Goal: Task Accomplishment & Management: Manage account settings

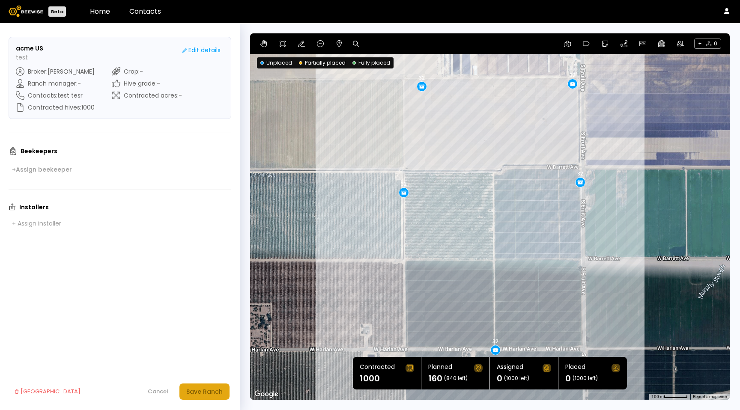
click at [219, 392] on div "Save Ranch" at bounding box center [204, 391] width 36 height 9
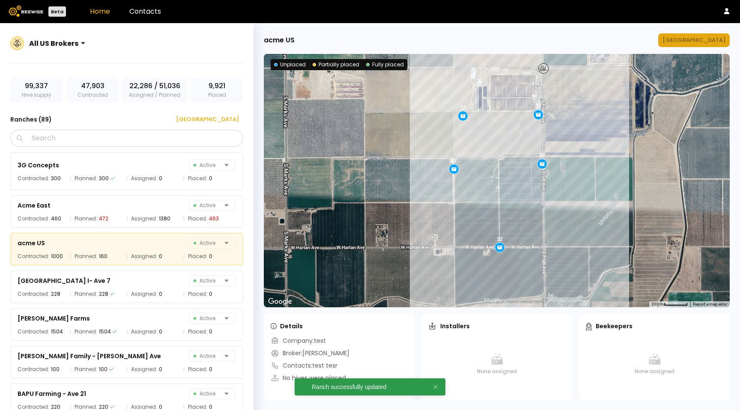
click at [690, 45] on button "[GEOGRAPHIC_DATA]" at bounding box center [694, 40] width 72 height 14
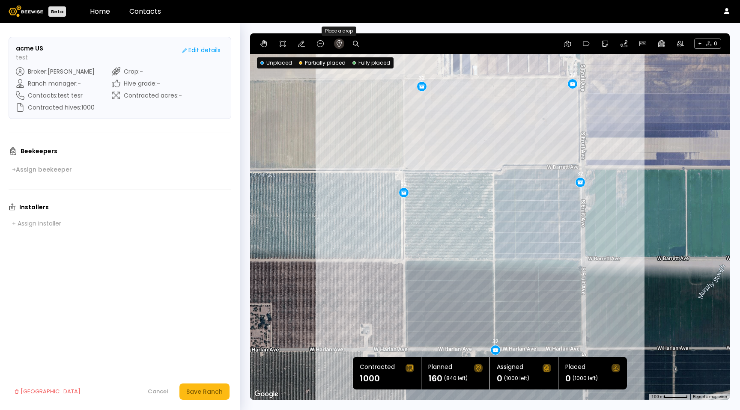
click at [337, 42] on icon at bounding box center [339, 43] width 5 height 7
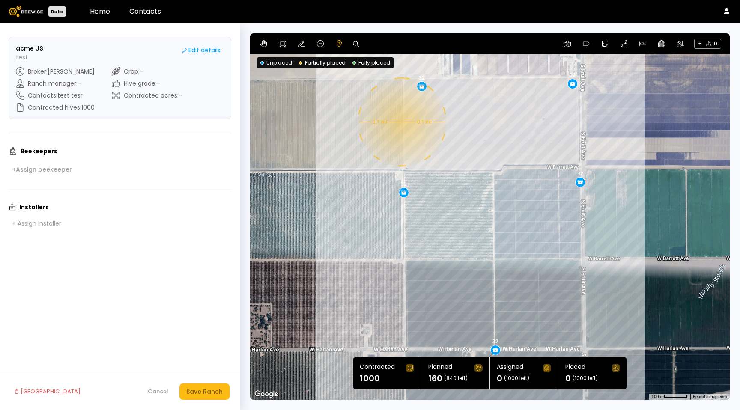
click at [401, 122] on div "32 32 32 32 32 0.1 mi 0.1 mi" at bounding box center [490, 216] width 480 height 367
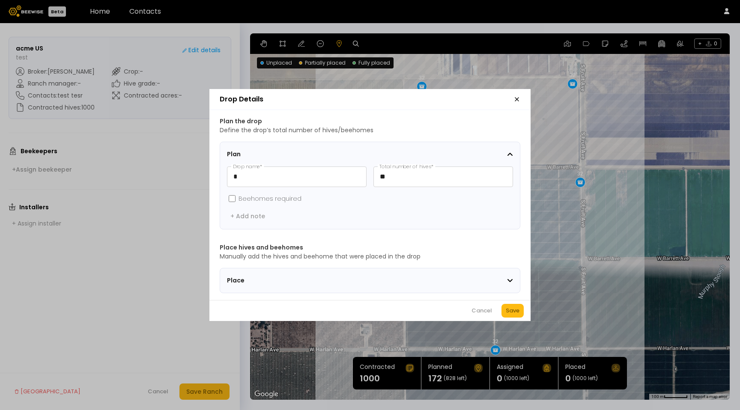
click at [511, 96] on header "Drop Details" at bounding box center [369, 99] width 321 height 21
click at [520, 96] on icon "button" at bounding box center [516, 99] width 7 height 7
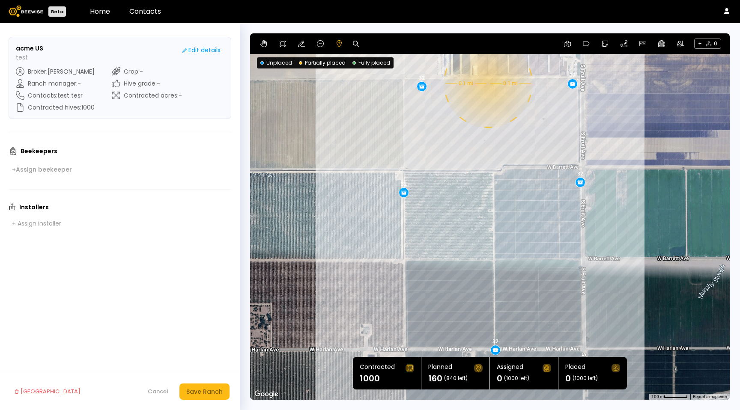
click at [487, 84] on div "32 32 32 32 32 0.1 mi 0.1 mi" at bounding box center [490, 216] width 480 height 367
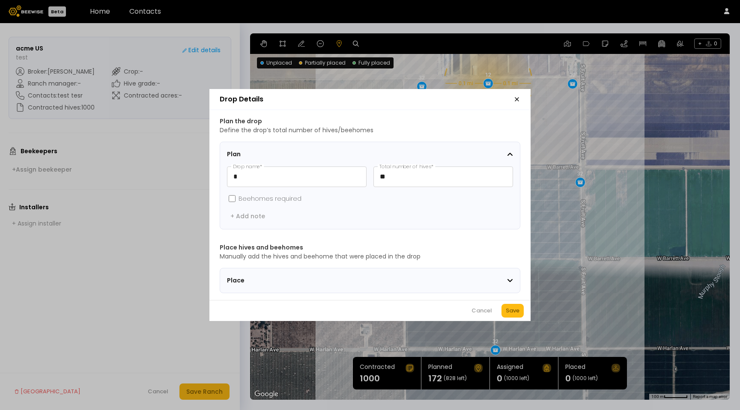
click at [516, 98] on icon "button" at bounding box center [516, 99] width 3 height 3
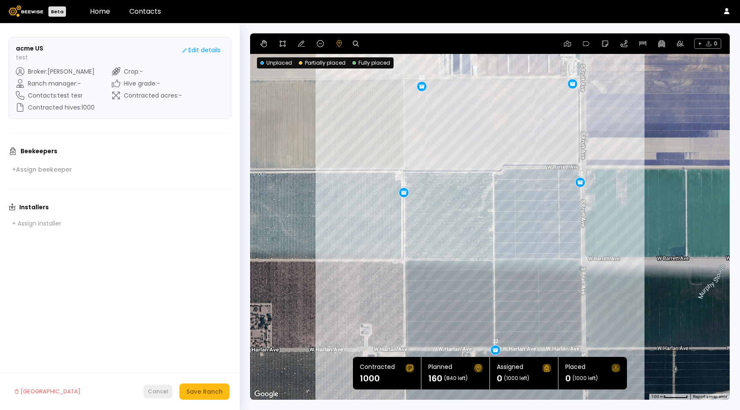
click at [160, 393] on div "Cancel" at bounding box center [158, 392] width 21 height 9
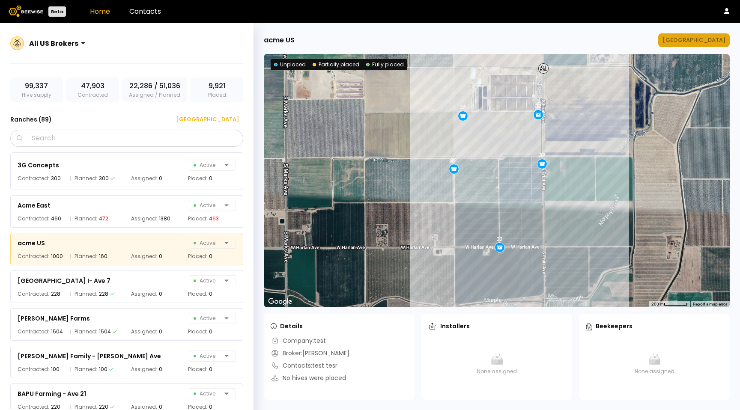
click at [708, 43] on div "[GEOGRAPHIC_DATA]" at bounding box center [694, 40] width 63 height 9
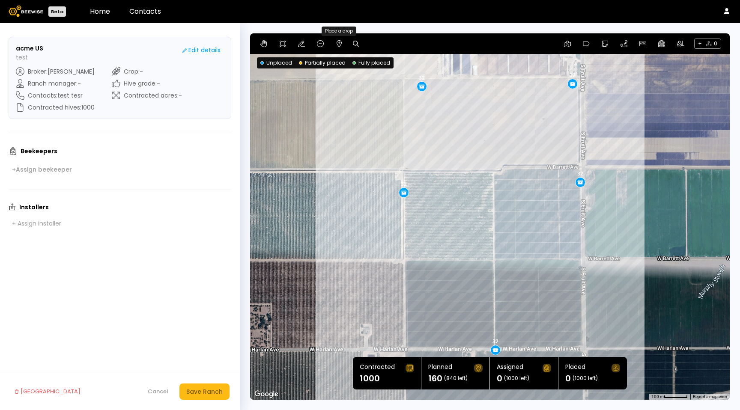
click at [342, 47] on button at bounding box center [339, 44] width 10 height 10
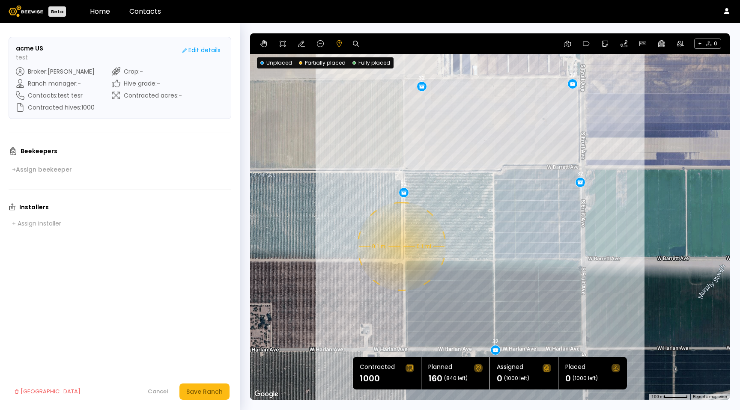
click at [400, 247] on div "32 32 32 32 32 0.1 mi 0.1 mi" at bounding box center [490, 216] width 480 height 367
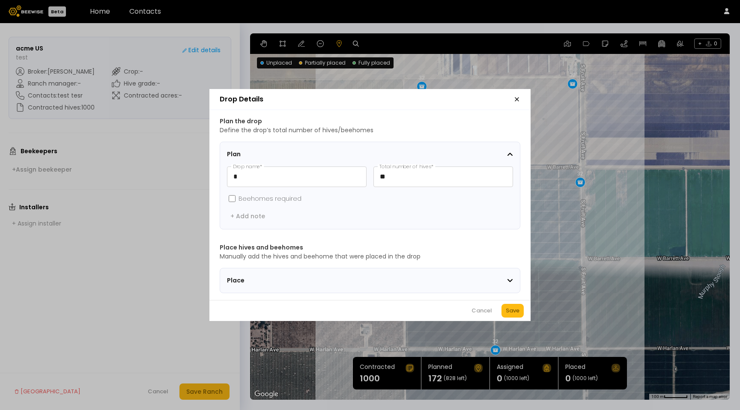
click at [515, 99] on icon "button" at bounding box center [516, 99] width 7 height 7
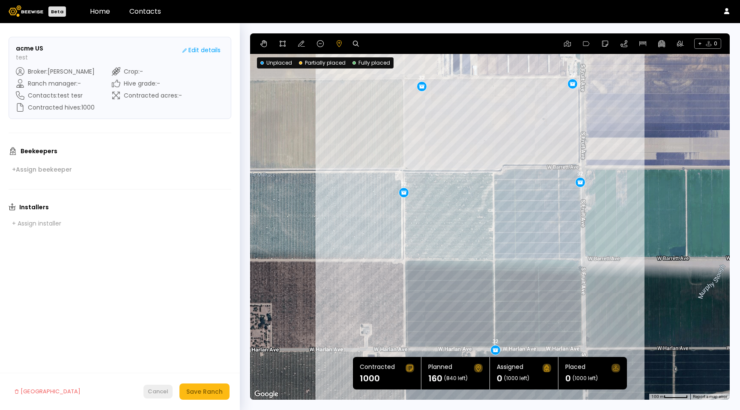
click at [169, 391] on button "Cancel" at bounding box center [157, 392] width 29 height 14
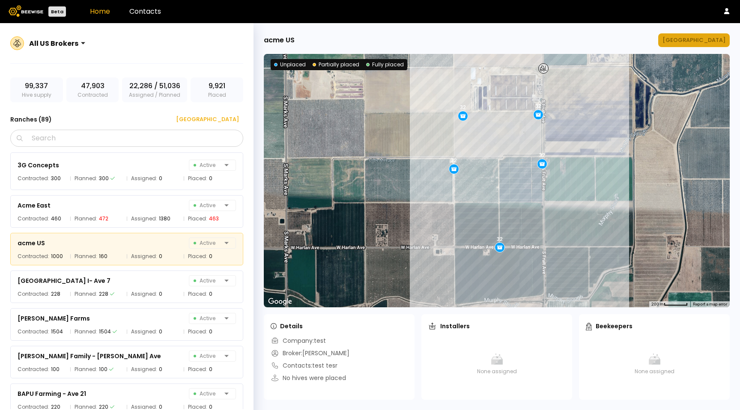
click at [689, 45] on button "[GEOGRAPHIC_DATA]" at bounding box center [694, 40] width 72 height 14
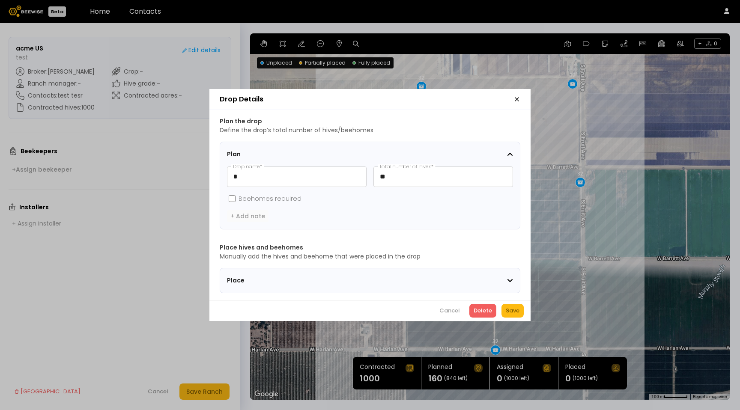
click at [257, 213] on div "+ Add note" at bounding box center [247, 216] width 35 height 8
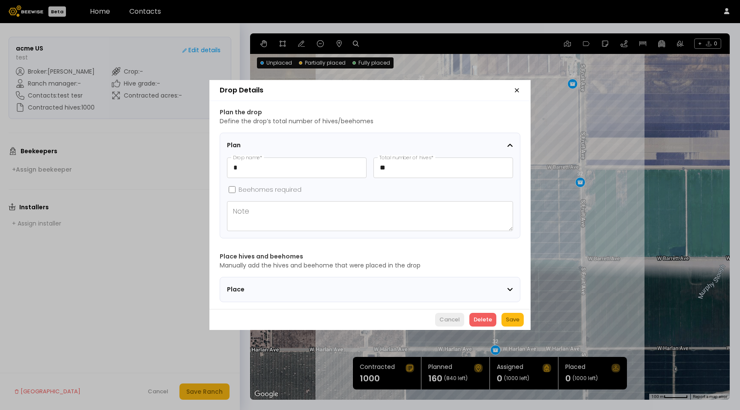
click at [449, 319] on div "Cancel" at bounding box center [449, 320] width 21 height 9
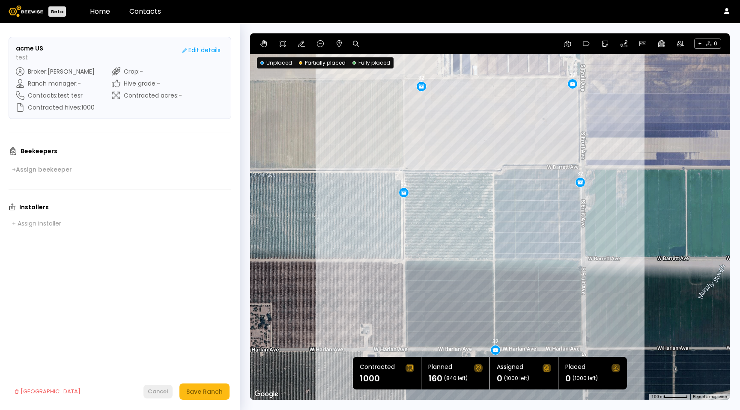
click at [165, 388] on div "Cancel" at bounding box center [158, 392] width 21 height 9
